Goal: Entertainment & Leisure: Consume media (video, audio)

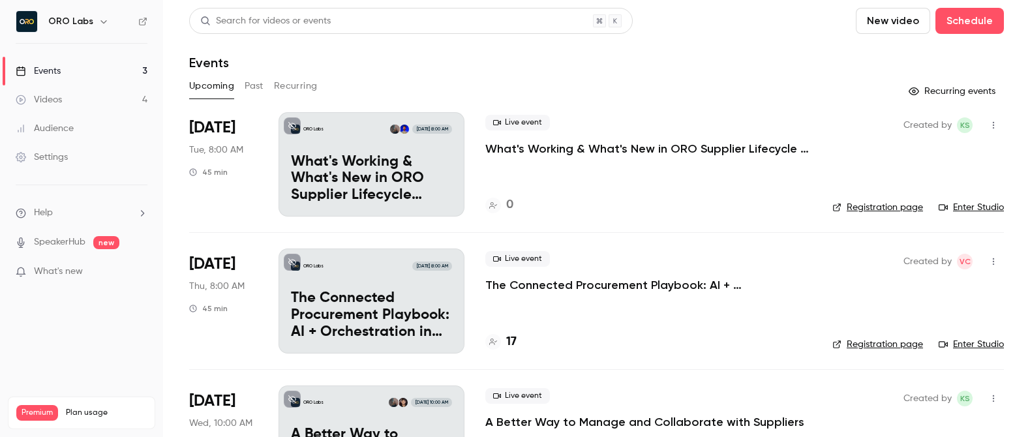
click at [256, 84] on button "Past" at bounding box center [254, 86] width 19 height 21
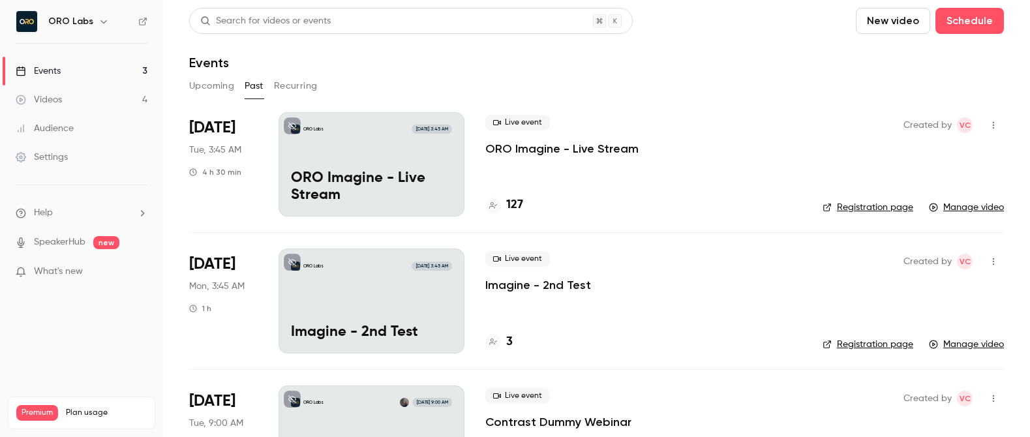
click at [548, 144] on p "ORO Imagine - Live Stream" at bounding box center [561, 149] width 153 height 16
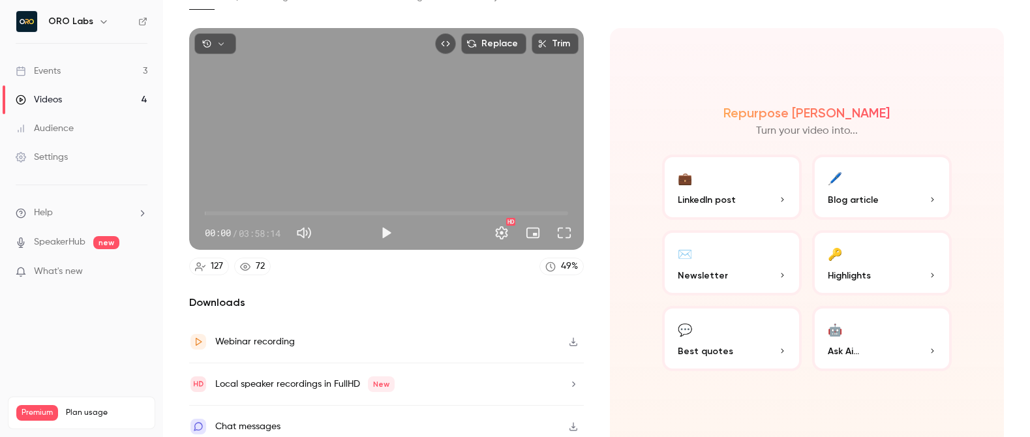
scroll to position [97, 0]
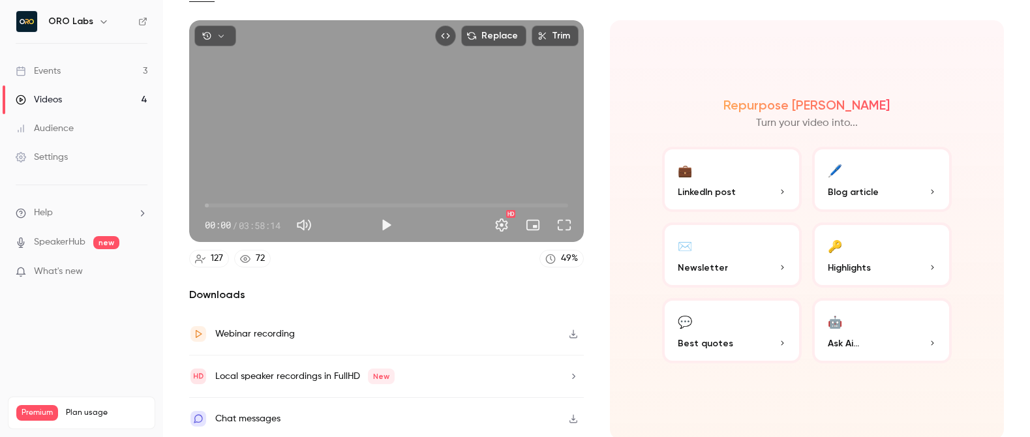
click at [575, 332] on button "button" at bounding box center [573, 333] width 21 height 21
click at [864, 272] on p "Highlights" at bounding box center [882, 268] width 108 height 14
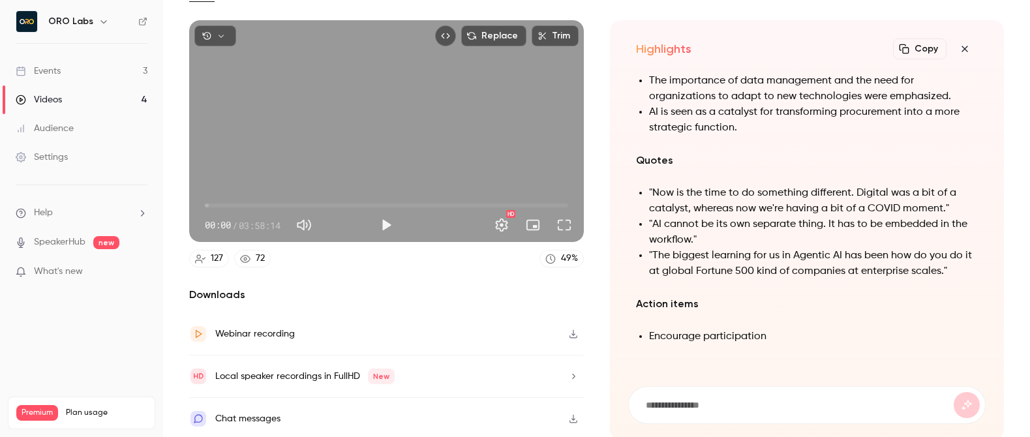
scroll to position [0, 0]
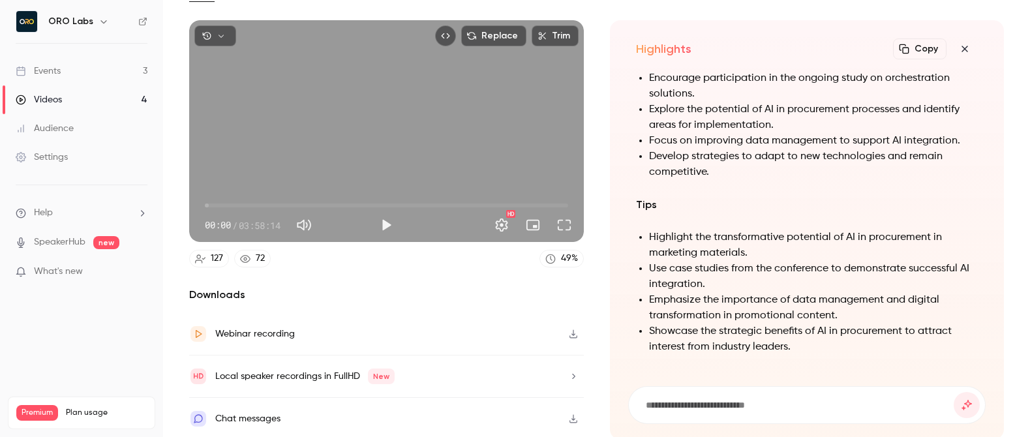
click at [905, 50] on button "Copy" at bounding box center [919, 48] width 53 height 21
